Goal: Task Accomplishment & Management: Use online tool/utility

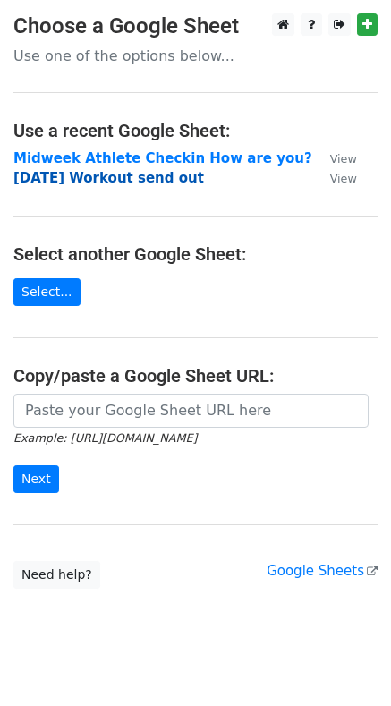
click at [86, 180] on strong "Sunday Workout send out" at bounding box center [108, 178] width 191 height 16
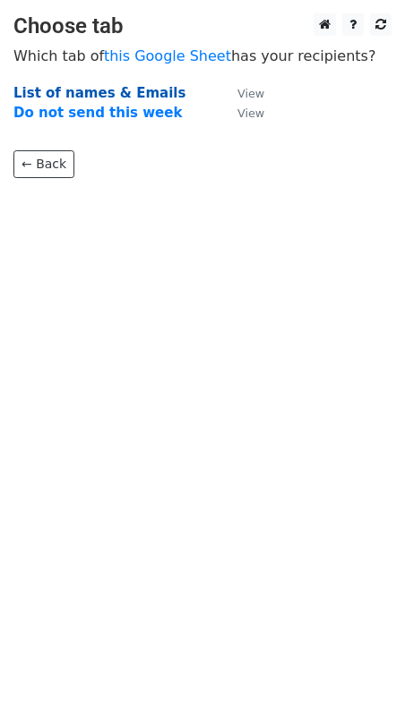
click at [89, 90] on strong "List of names & Emails" at bounding box center [99, 93] width 172 height 16
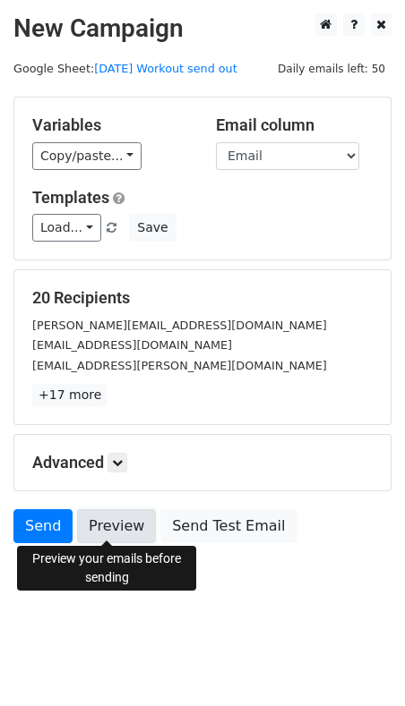
click at [104, 524] on link "Preview" at bounding box center [116, 526] width 79 height 34
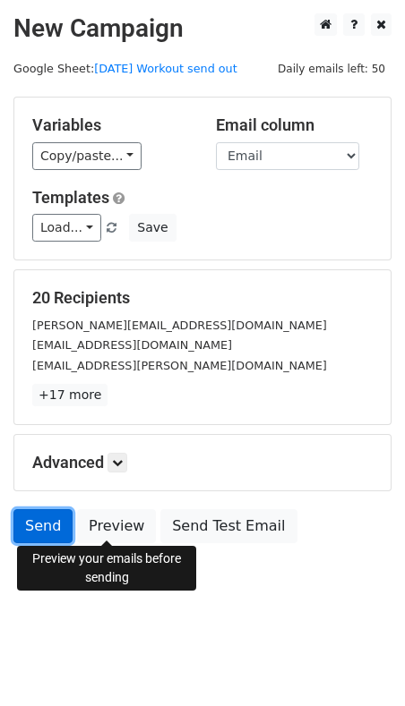
click at [36, 518] on link "Send" at bounding box center [42, 526] width 59 height 34
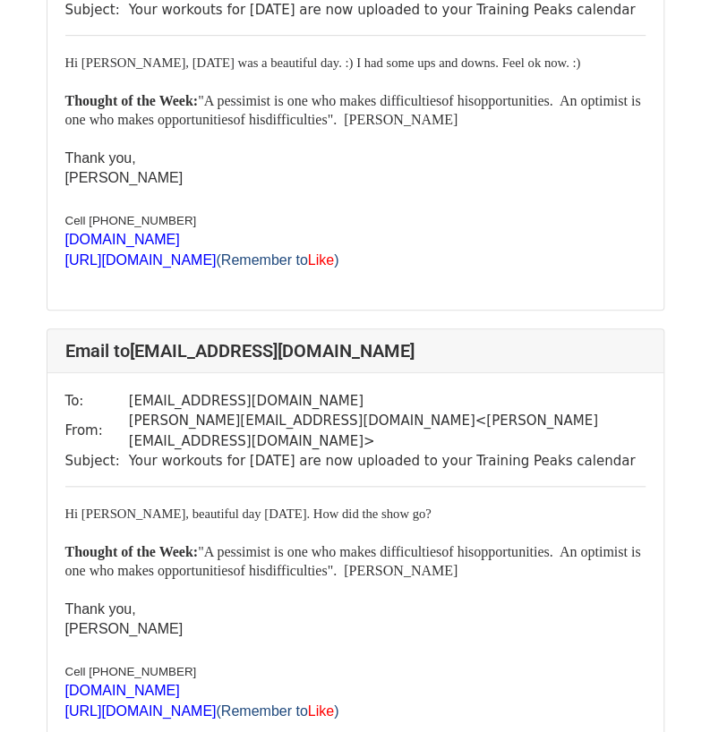
scroll to position [252, 0]
